Goal: Navigation & Orientation: Find specific page/section

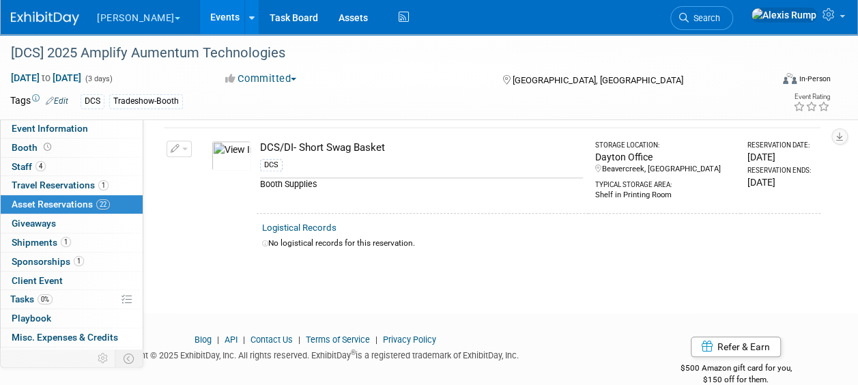
scroll to position [70, 0]
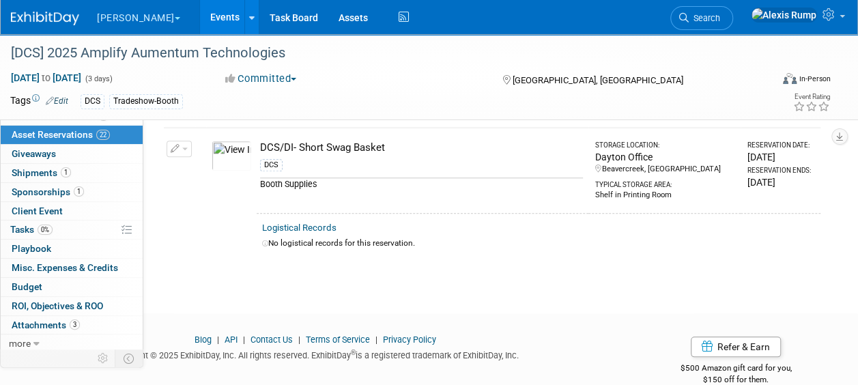
click at [208, 11] on link "Events" at bounding box center [225, 17] width 50 height 34
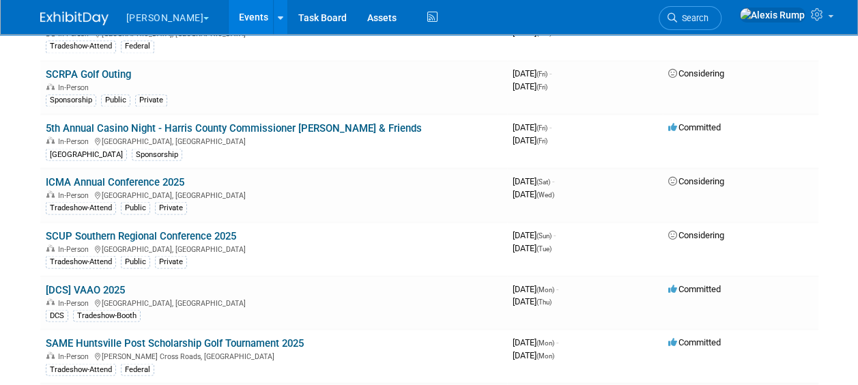
scroll to position [3748, 0]
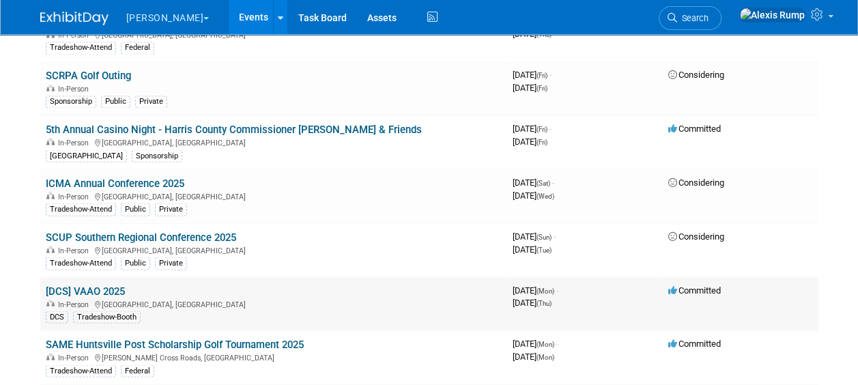
click at [113, 285] on link "[DCS] VAAO 2025" at bounding box center [85, 291] width 79 height 12
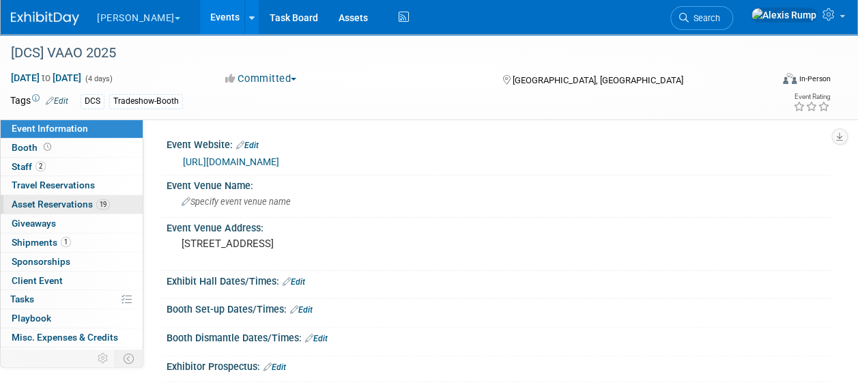
click at [76, 200] on span "Asset Reservations 19" at bounding box center [61, 204] width 98 height 11
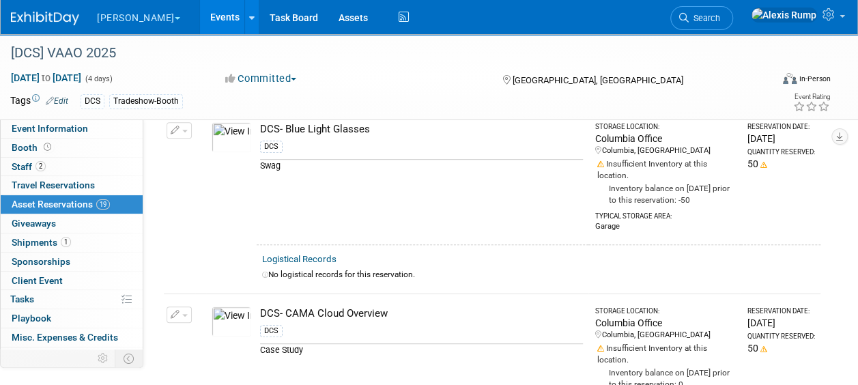
scroll to position [221, 0]
